Goal: Entertainment & Leisure: Browse casually

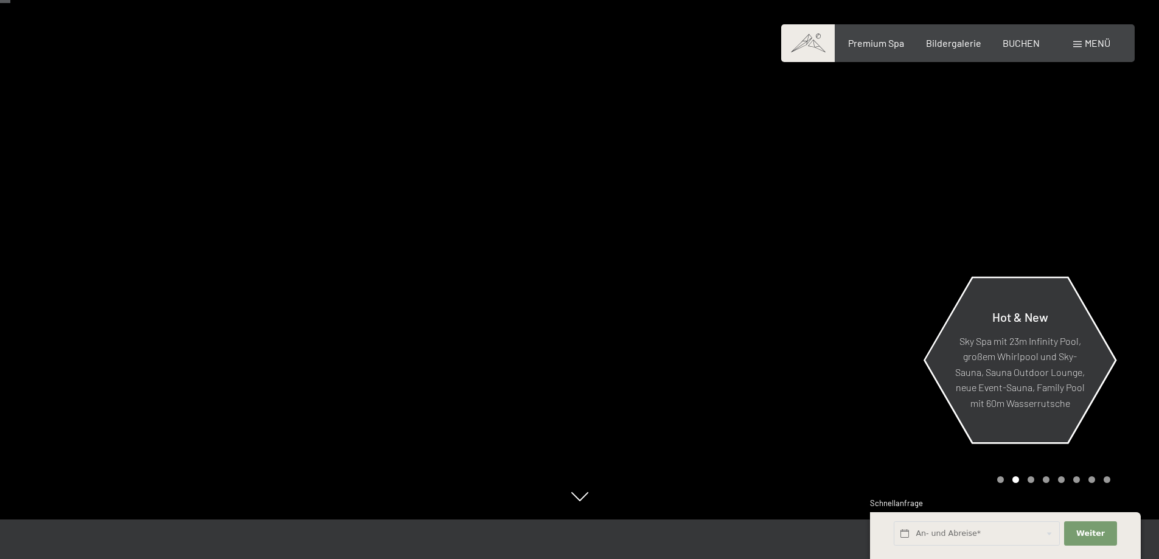
scroll to position [61, 0]
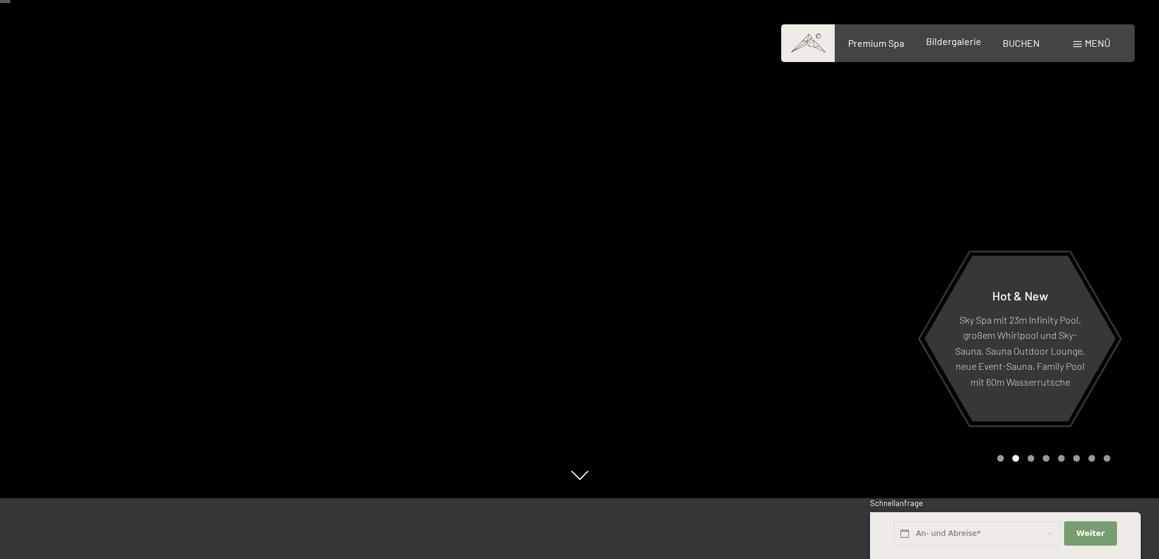
click at [951, 47] on div "Bildergalerie" at bounding box center [953, 41] width 55 height 13
click at [951, 45] on span "Bildergalerie" at bounding box center [953, 41] width 55 height 12
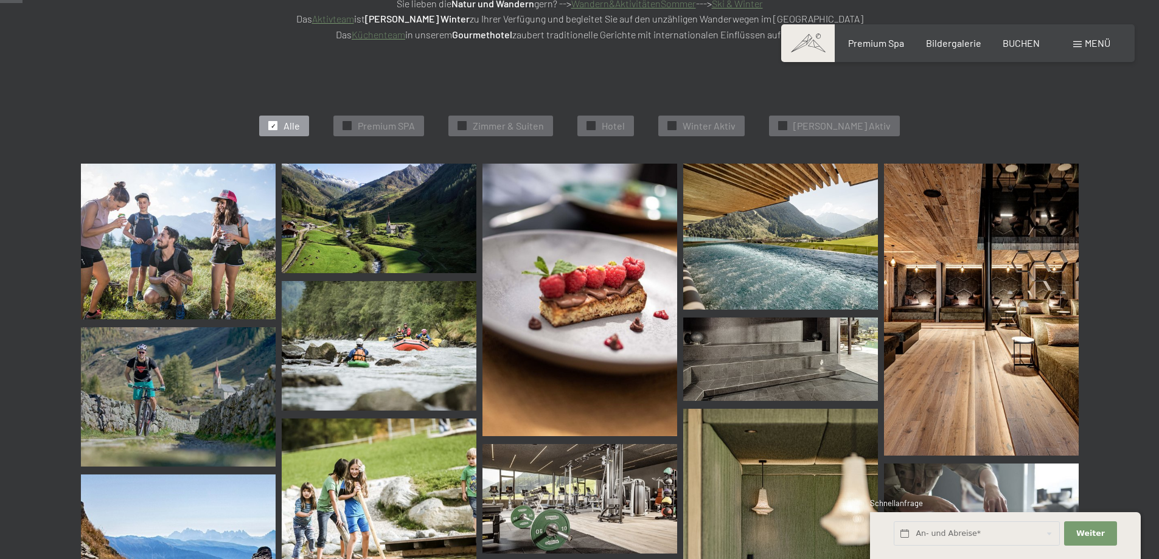
scroll to position [304, 0]
click at [172, 243] on img at bounding box center [178, 241] width 195 height 156
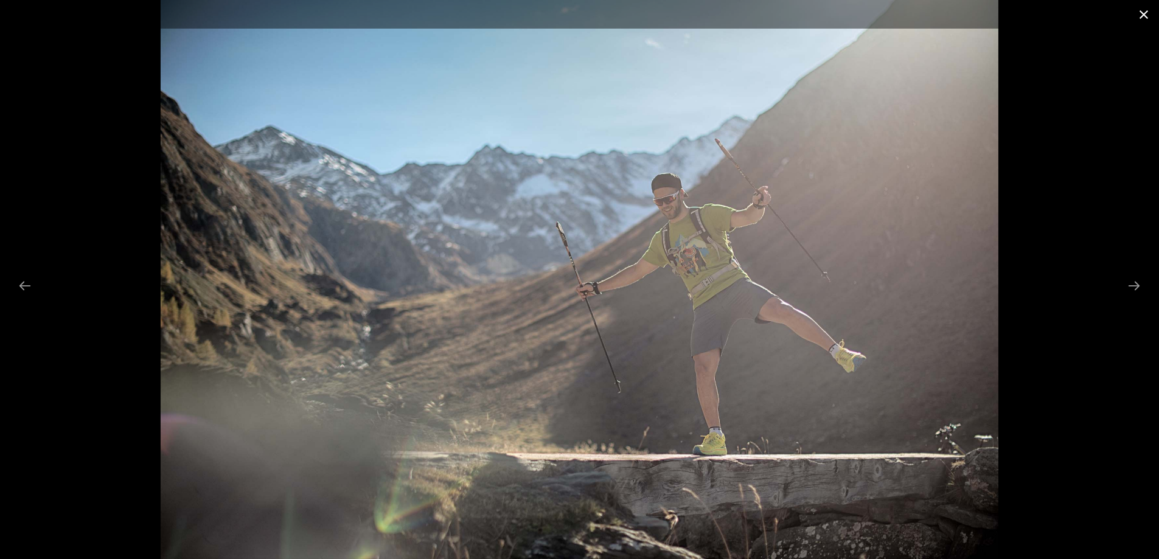
click at [1149, 14] on button "Close gallery" at bounding box center [1143, 14] width 30 height 29
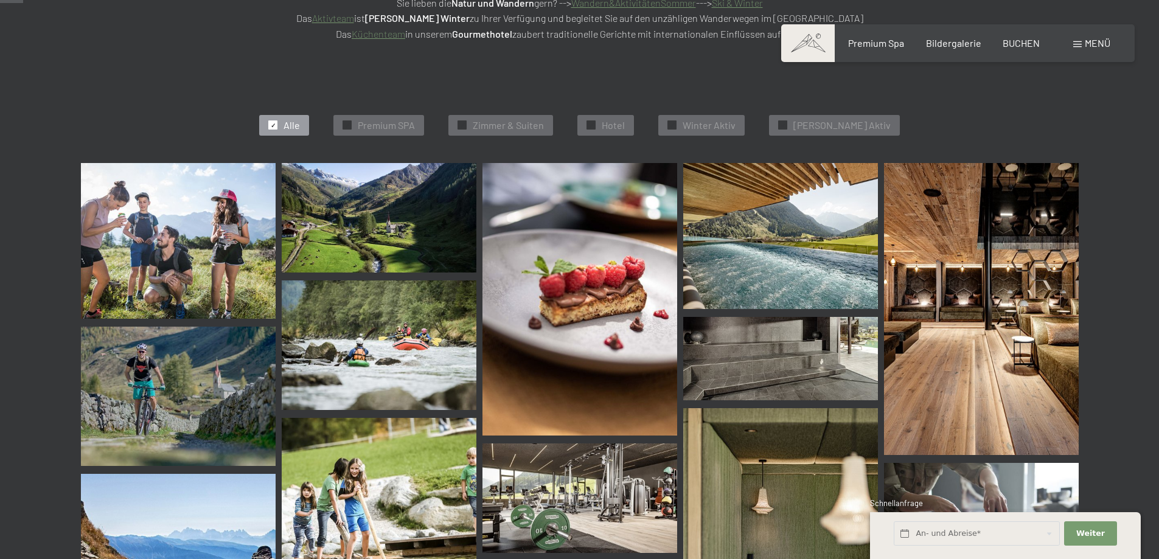
click at [729, 276] on img at bounding box center [780, 236] width 195 height 146
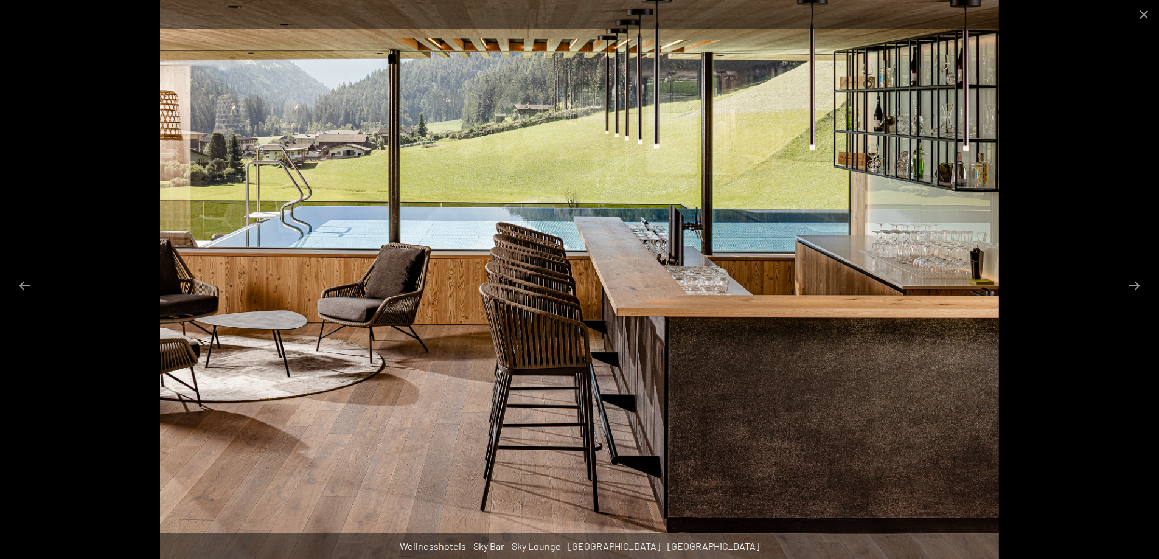
scroll to position [0, 0]
click at [1140, 15] on button "Close gallery" at bounding box center [1143, 14] width 30 height 29
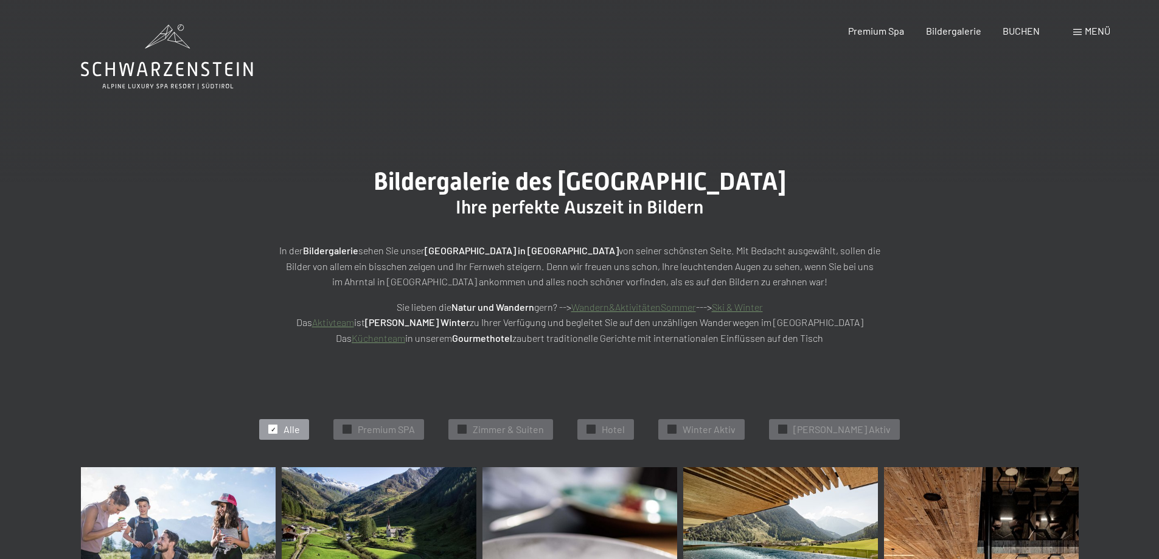
click at [148, 47] on icon at bounding box center [159, 36] width 28 height 24
